Goal: Transaction & Acquisition: Obtain resource

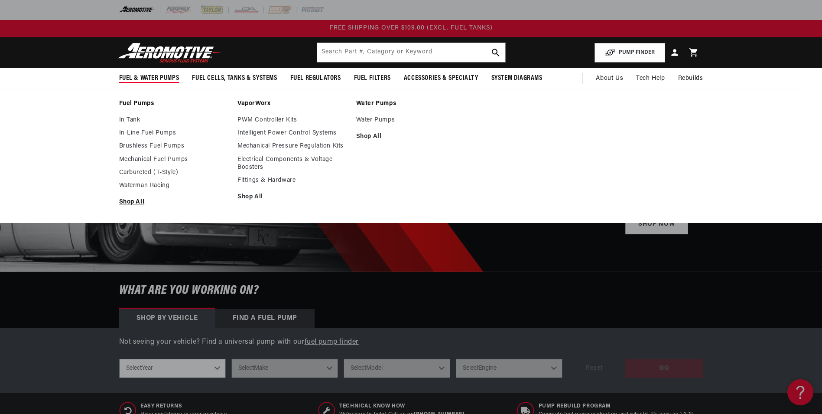
click at [134, 200] on link "Shop All" at bounding box center [174, 202] width 110 height 8
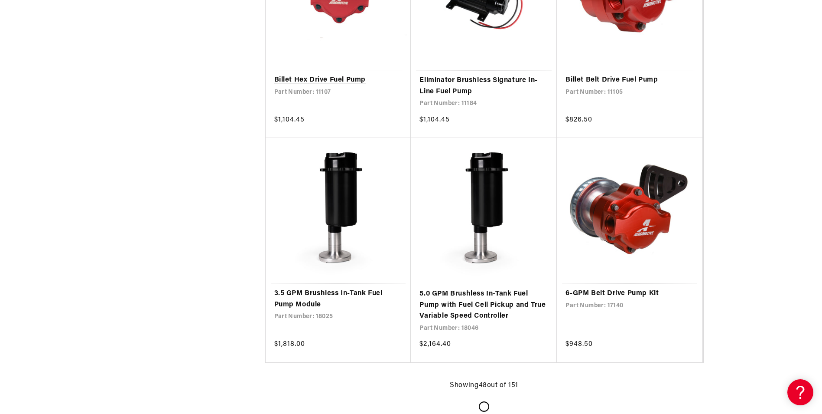
scroll to position [3555, 0]
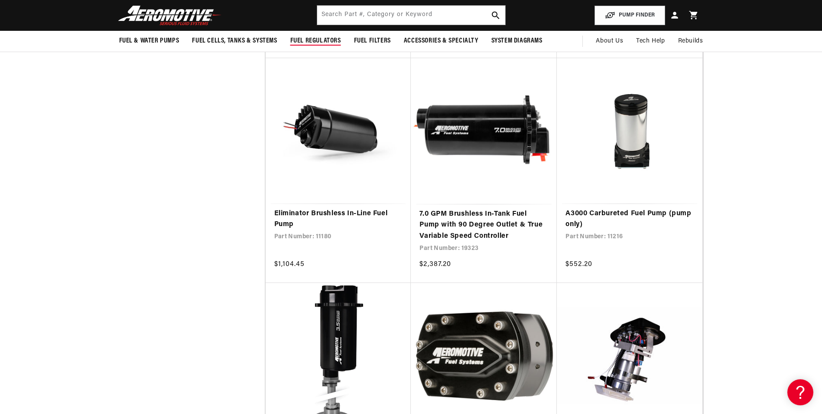
scroll to position [3685, 0]
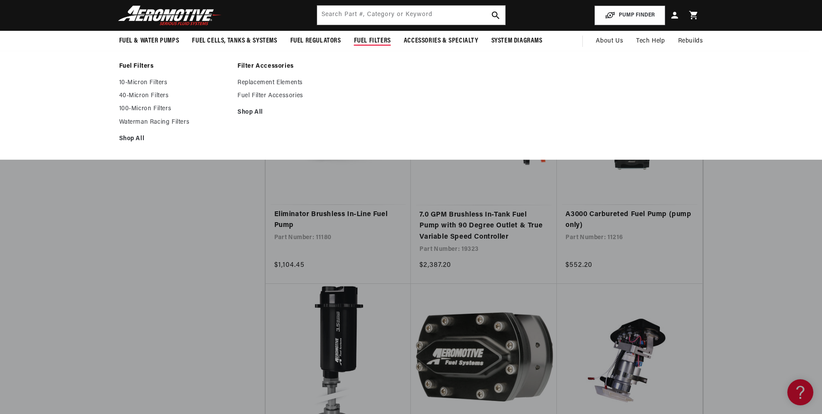
click at [378, 38] on span "Fuel Filters" at bounding box center [372, 40] width 37 height 9
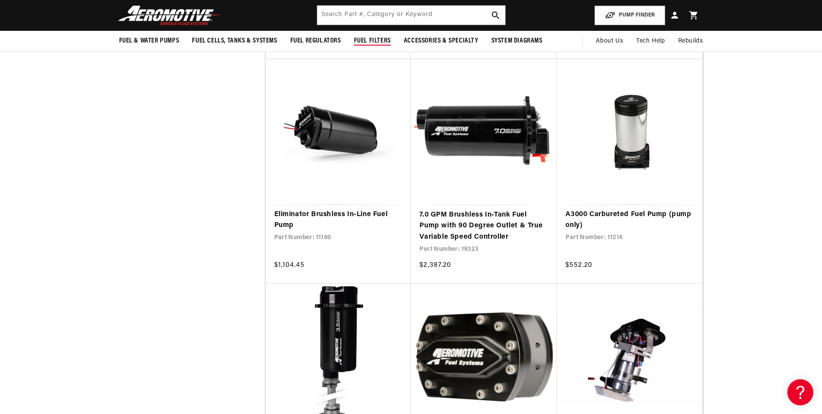
click at [378, 38] on span "Fuel Filters" at bounding box center [372, 40] width 37 height 9
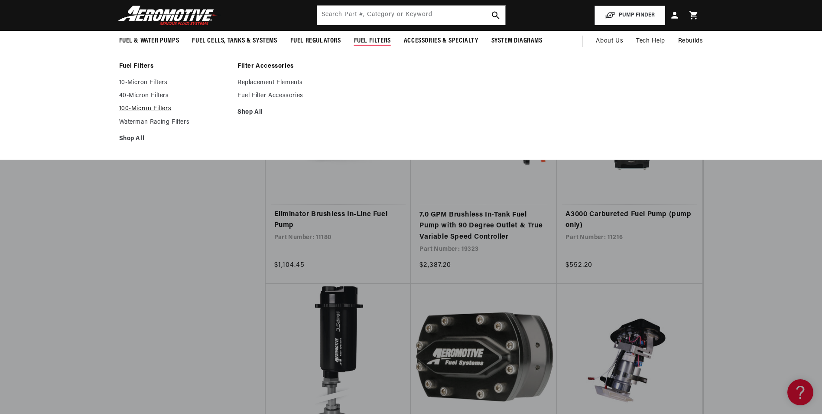
click at [162, 106] on link "100-Micron Filters" at bounding box center [174, 109] width 110 height 8
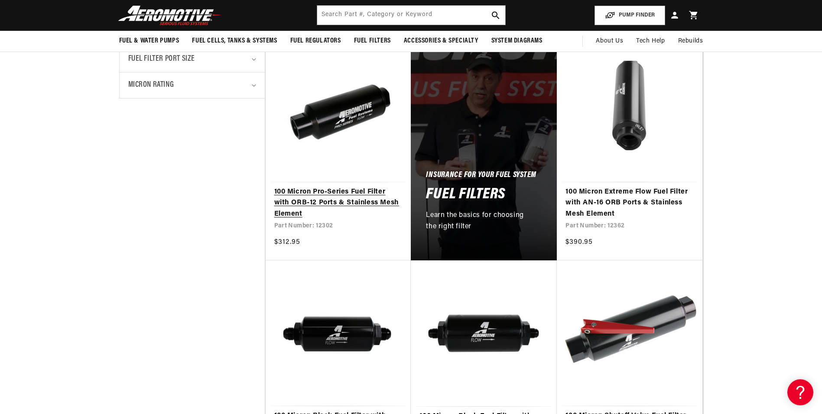
scroll to position [390, 0]
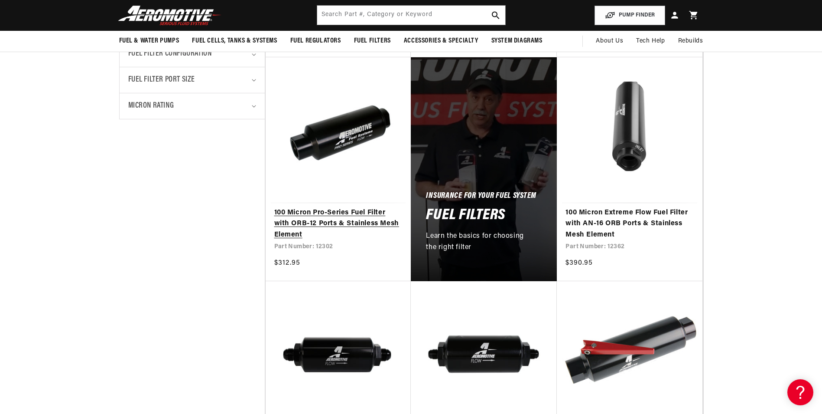
click at [338, 215] on link "100 Micron Pro-Series Fuel Filter with ORB-12 Ports & Stainless Mesh Element" at bounding box center [338, 223] width 128 height 33
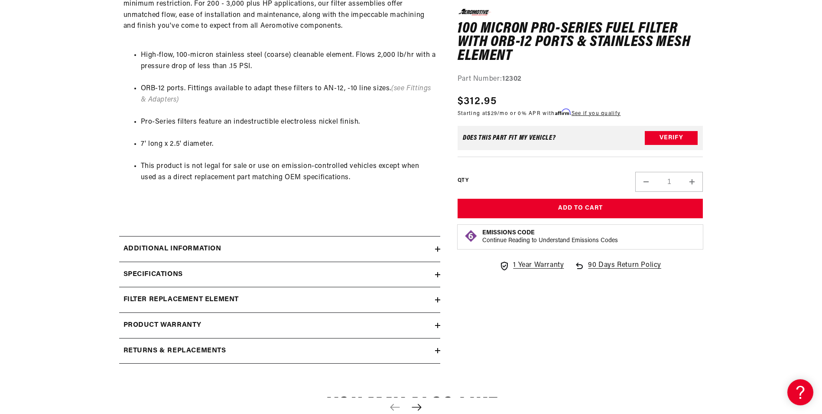
scroll to position [780, 0]
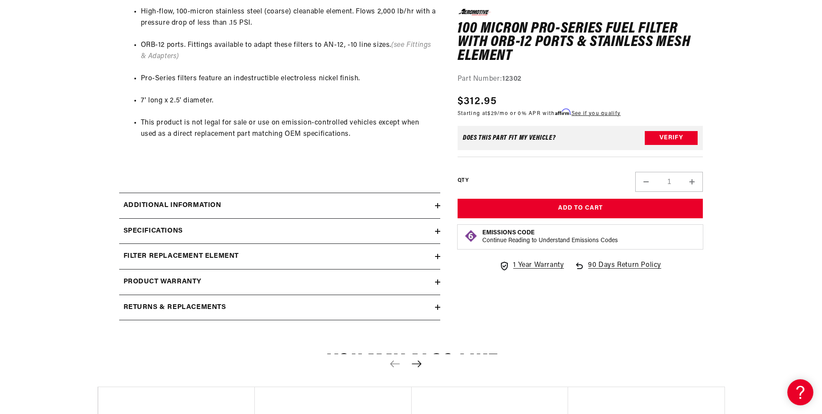
click at [169, 228] on h2 "Specifications" at bounding box center [153, 230] width 59 height 11
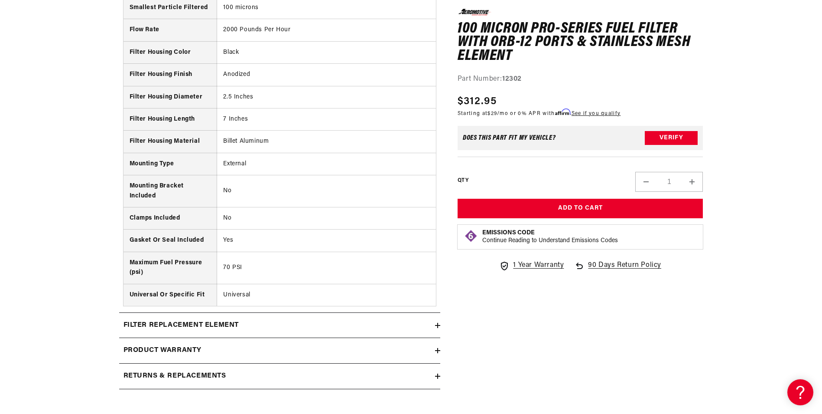
scroll to position [1430, 0]
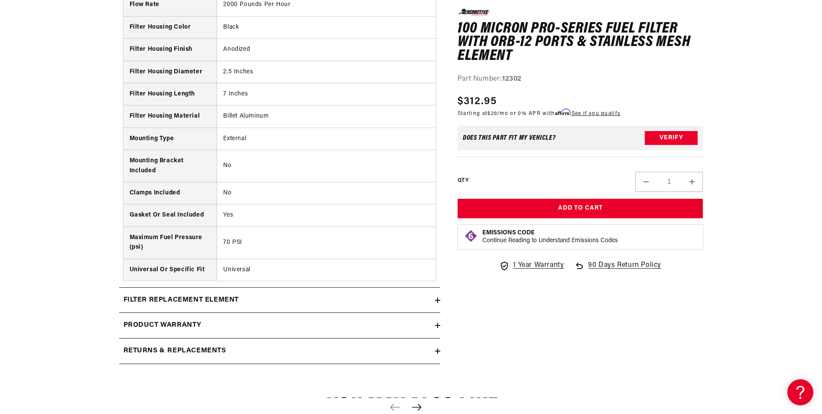
click at [191, 296] on h2 "filter replacement element" at bounding box center [182, 299] width 116 height 11
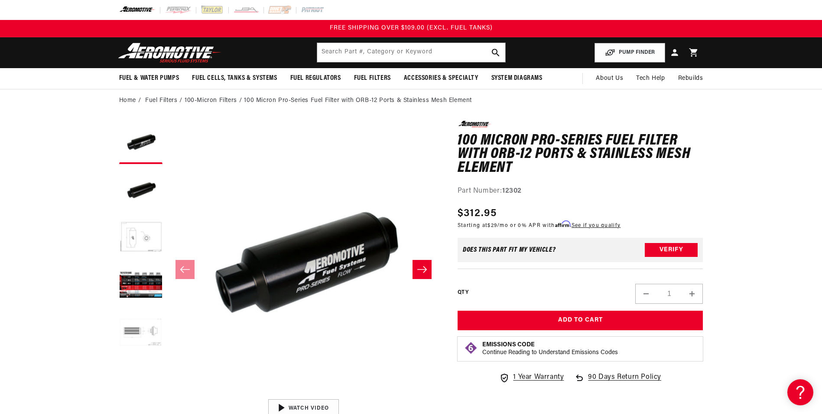
scroll to position [0, 0]
click at [127, 96] on link "Home" at bounding box center [127, 101] width 17 height 10
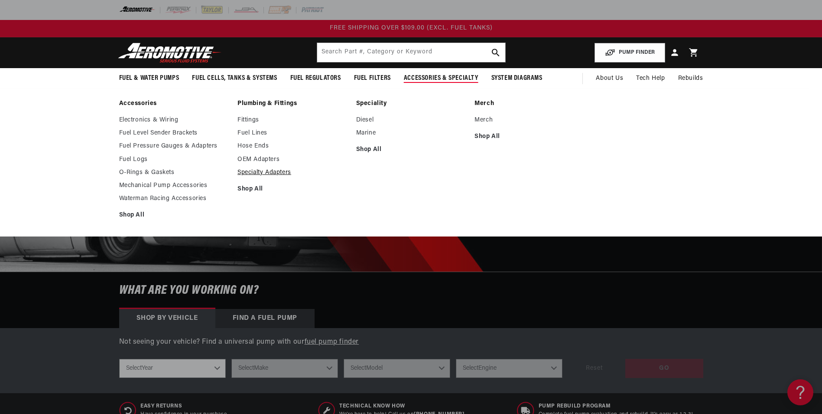
click at [286, 172] on link "Specialty Adapters" at bounding box center [293, 173] width 110 height 8
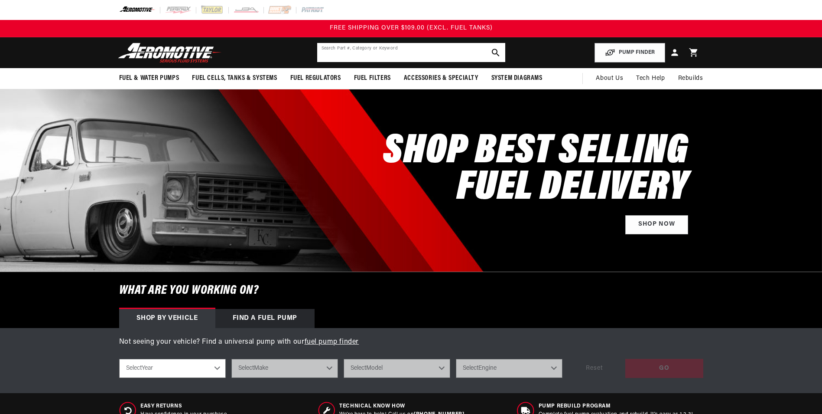
click at [324, 50] on input "text" at bounding box center [411, 52] width 188 height 19
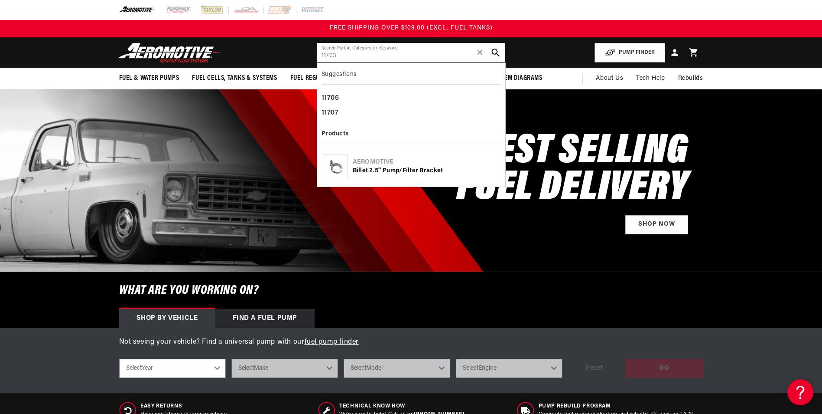
type input "11703"
click at [495, 48] on button "search button" at bounding box center [495, 52] width 19 height 19
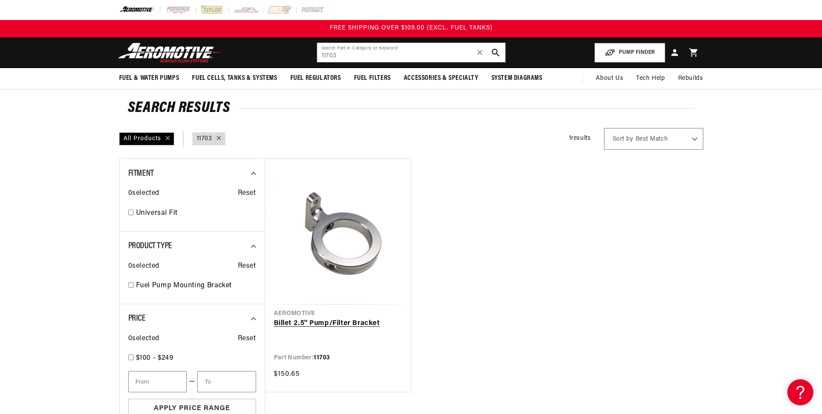
click at [351, 318] on link "Billet 2.5'' Pump/Filter Bracket" at bounding box center [338, 323] width 128 height 11
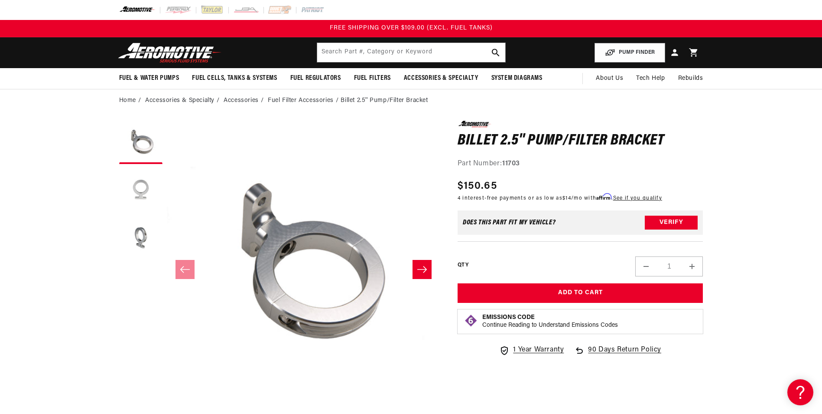
click at [140, 184] on button "Load image 2 in gallery view" at bounding box center [140, 189] width 43 height 43
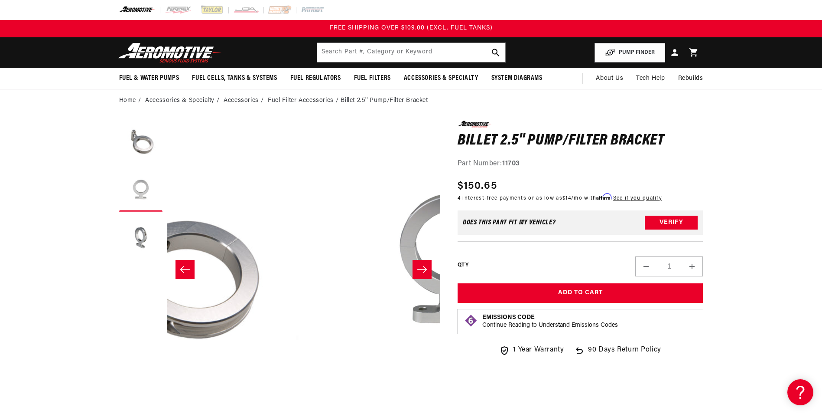
scroll to position [0, 274]
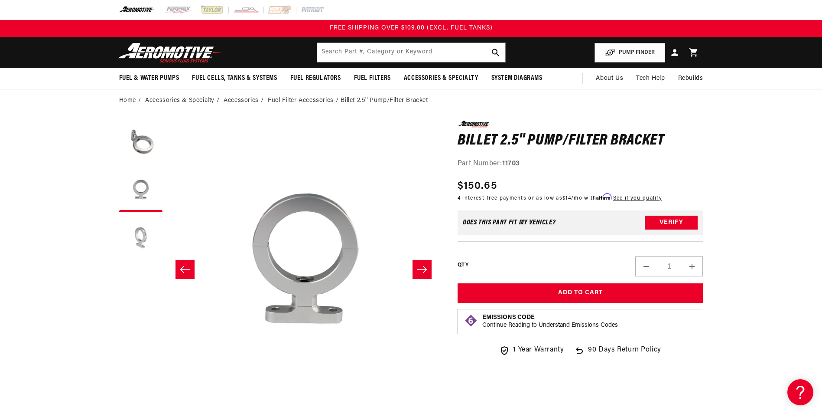
click at [140, 235] on button "Load image 3 in gallery view" at bounding box center [140, 237] width 43 height 43
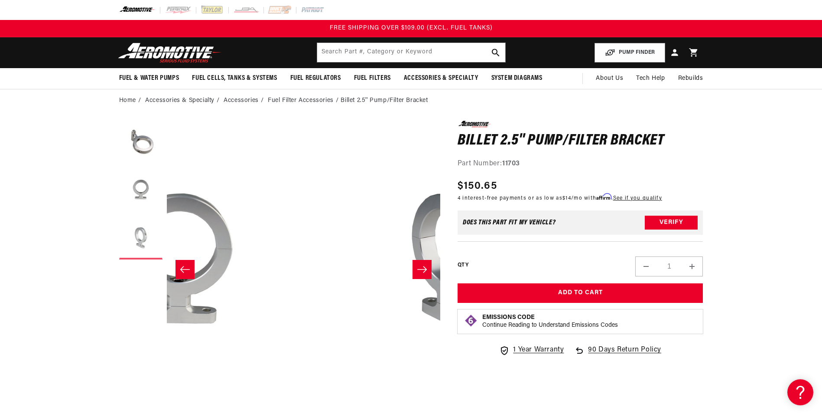
scroll to position [0, 547]
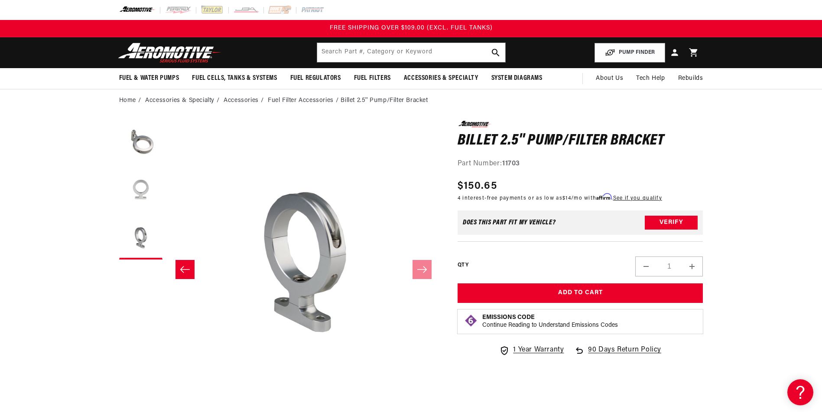
click at [141, 187] on button "Load image 2 in gallery view" at bounding box center [140, 189] width 43 height 43
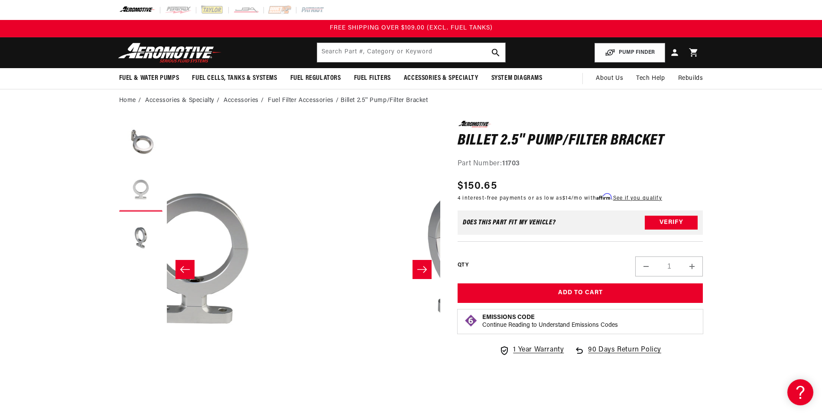
scroll to position [0, 274]
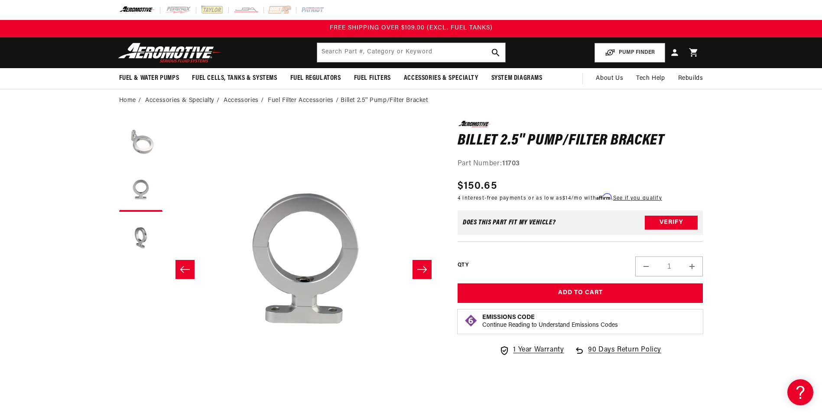
click at [147, 138] on button "Load image 1 in gallery view" at bounding box center [140, 142] width 43 height 43
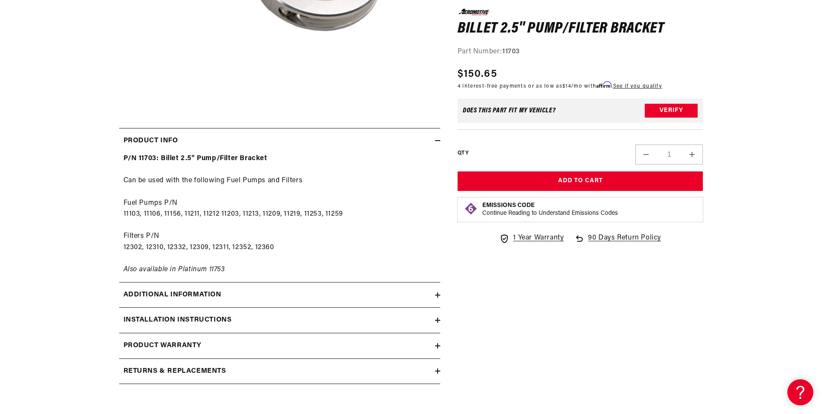
scroll to position [347, 0]
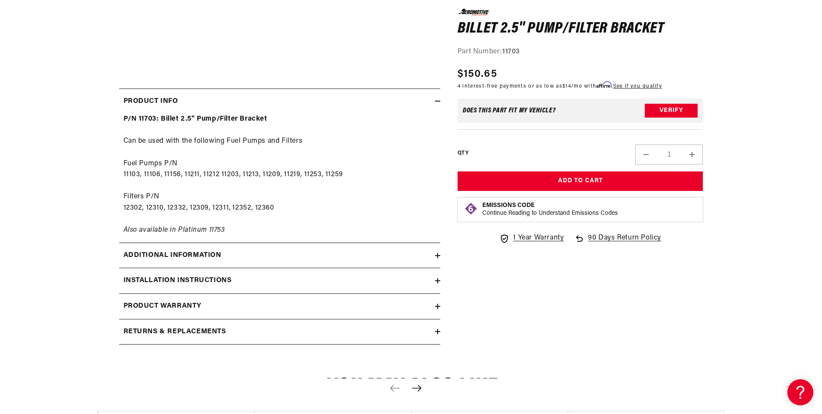
click at [198, 250] on h2 "Additional information" at bounding box center [173, 255] width 98 height 11
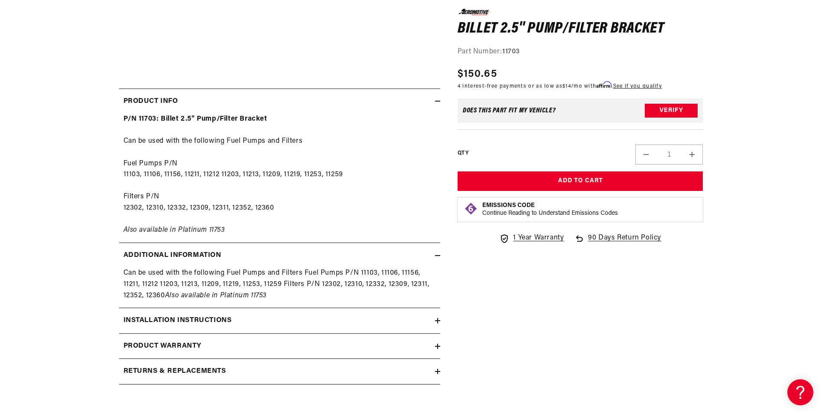
click at [186, 319] on h2 "Installation Instructions" at bounding box center [178, 320] width 108 height 11
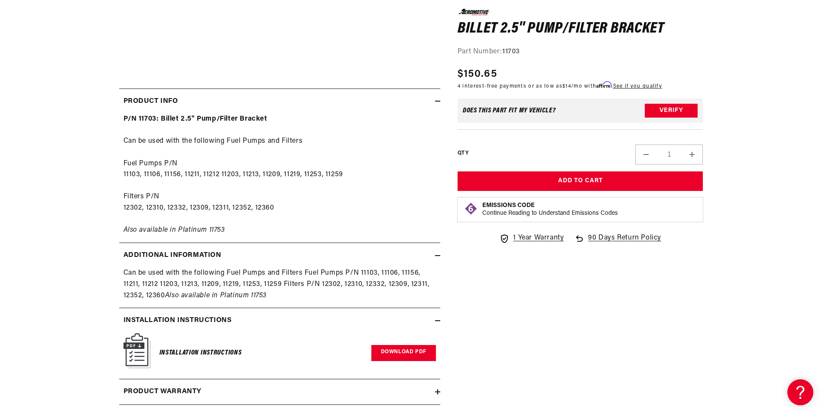
click at [397, 351] on link "Download PDF" at bounding box center [403, 353] width 65 height 16
